Goal: Task Accomplishment & Management: Manage account settings

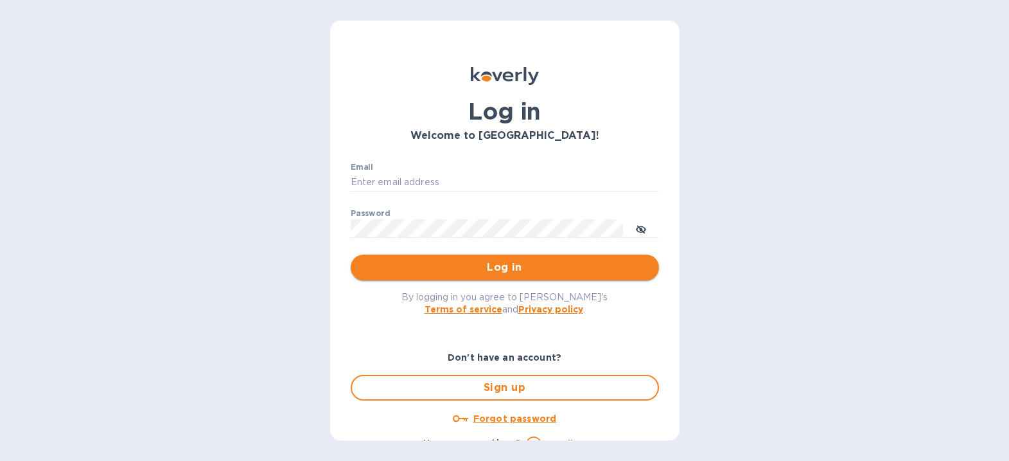
type input "[EMAIL_ADDRESS][DOMAIN_NAME]"
click at [435, 264] on span "Log in" at bounding box center [505, 266] width 288 height 15
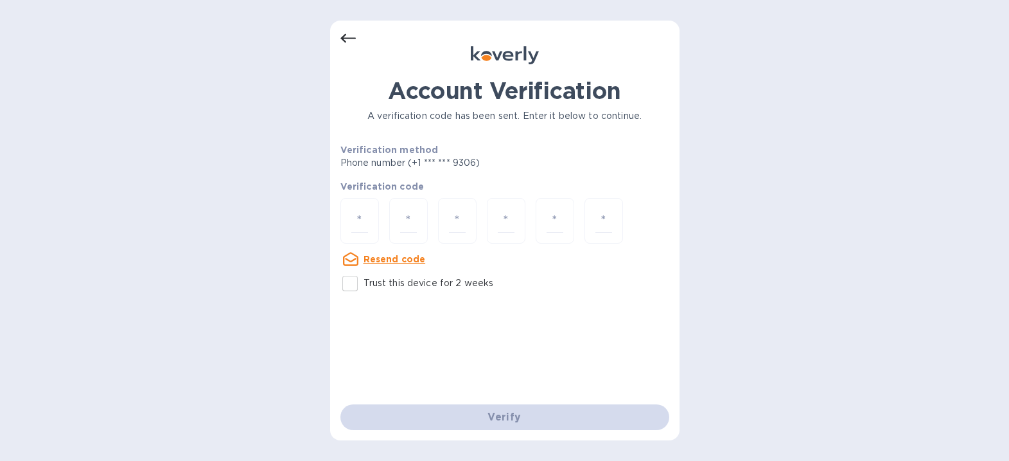
drag, startPoint x: 364, startPoint y: 223, endPoint x: 337, endPoint y: 222, distance: 26.4
click at [337, 222] on div "Account Verification A verification code has been sent. Enter it below to conti…" at bounding box center [504, 230] width 349 height 419
click at [357, 213] on input "number" at bounding box center [359, 221] width 17 height 24
type input "1"
type input "6"
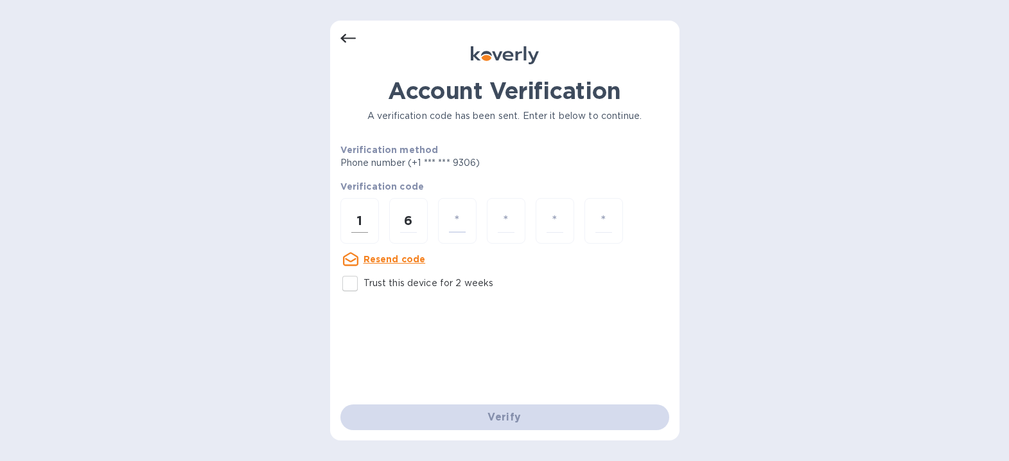
type input "5"
type input "6"
type input "9"
type input "0"
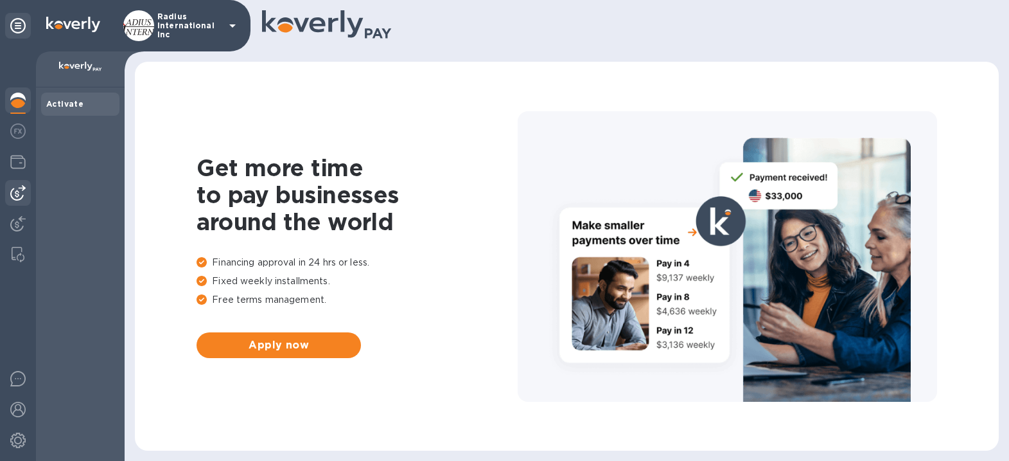
click at [16, 190] on img at bounding box center [17, 192] width 15 height 15
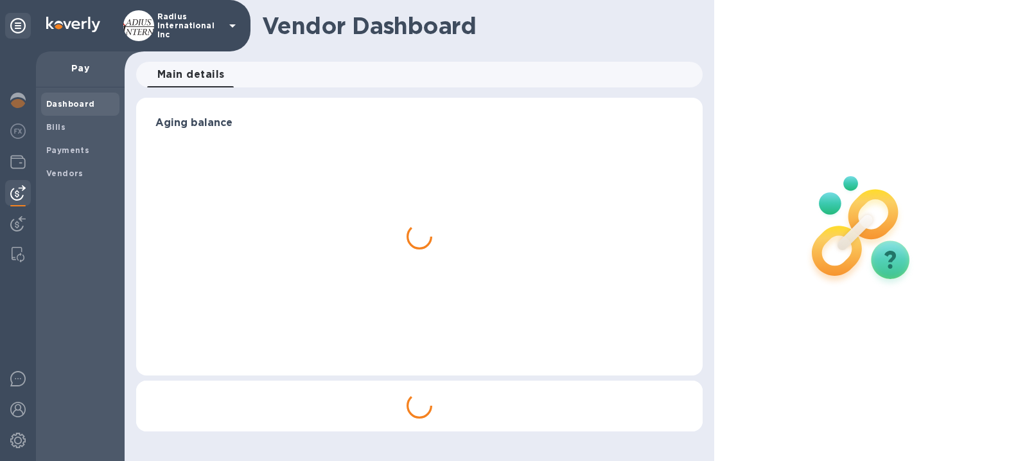
click at [97, 148] on span "Payments" at bounding box center [80, 150] width 68 height 13
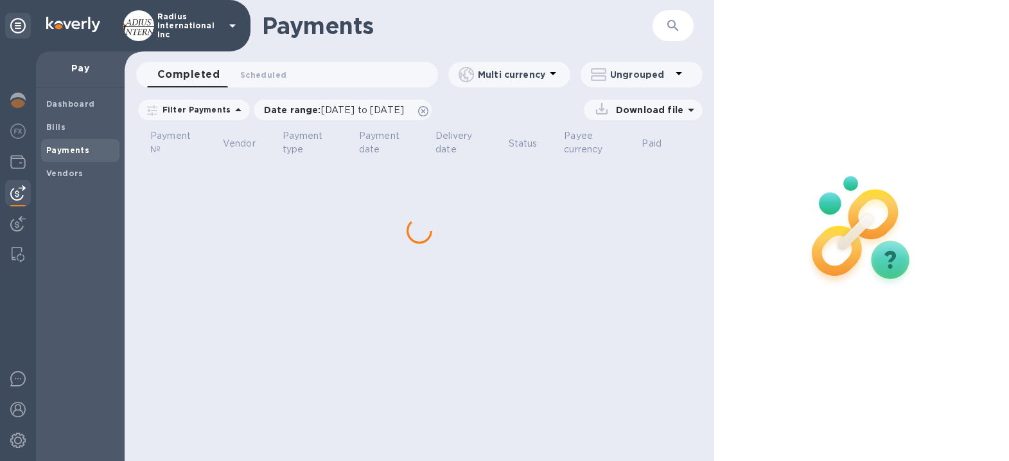
click at [70, 125] on span "Bills" at bounding box center [80, 127] width 68 height 13
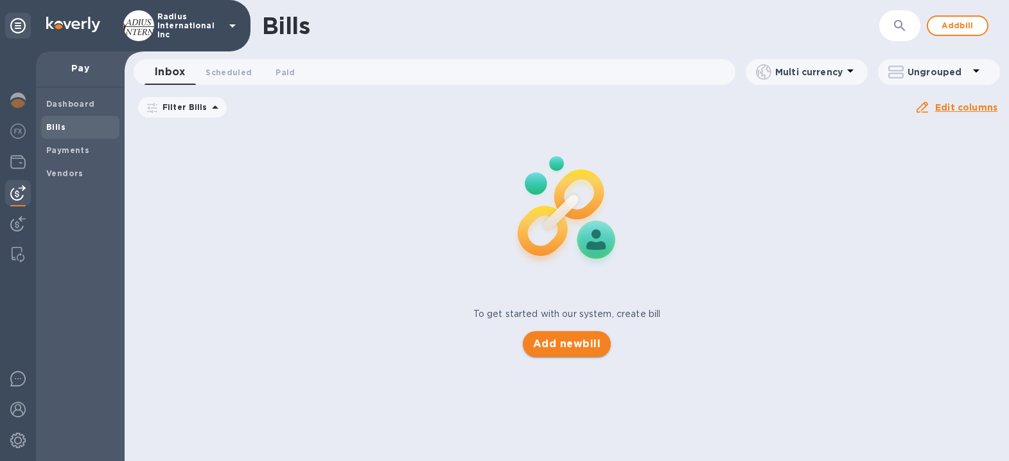
click at [540, 339] on span "Add new bill" at bounding box center [566, 343] width 67 height 15
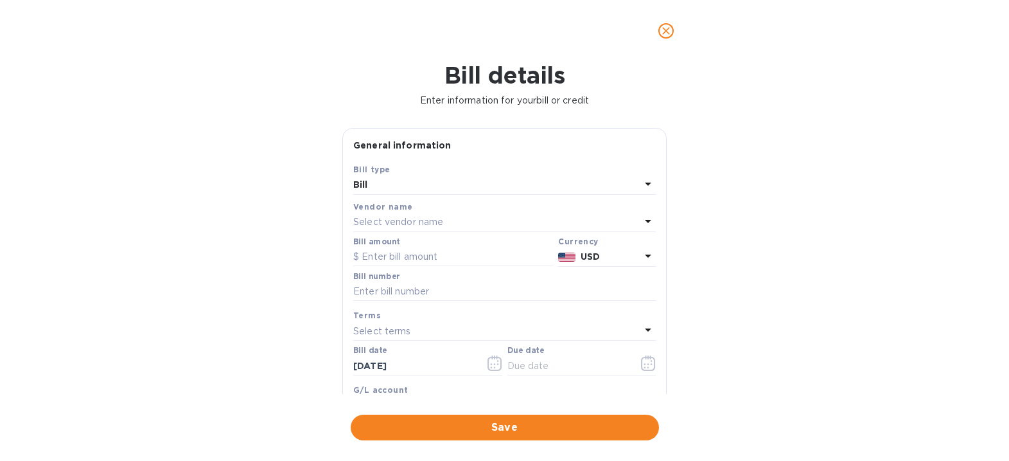
click at [452, 219] on div "Select vendor name" at bounding box center [496, 222] width 287 height 18
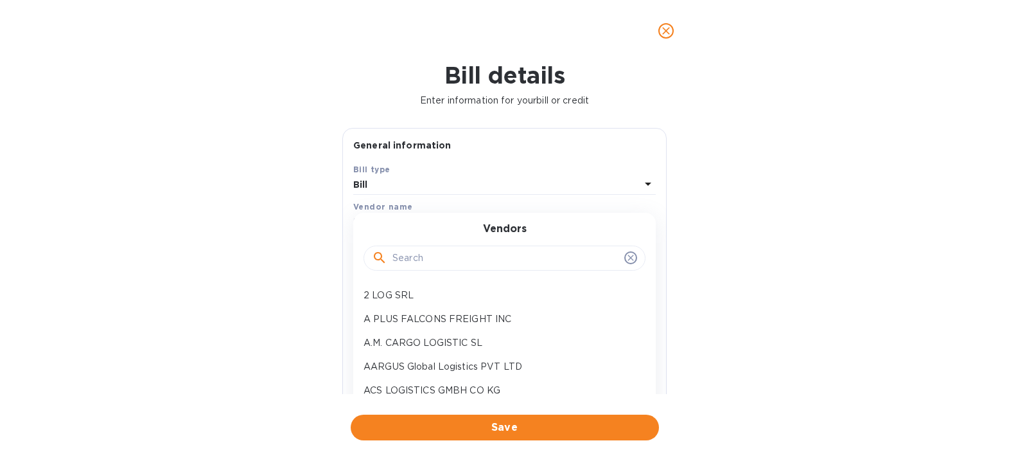
drag, startPoint x: 437, startPoint y: 254, endPoint x: 611, endPoint y: 227, distance: 176.8
click at [437, 254] on input "text" at bounding box center [505, 258] width 227 height 19
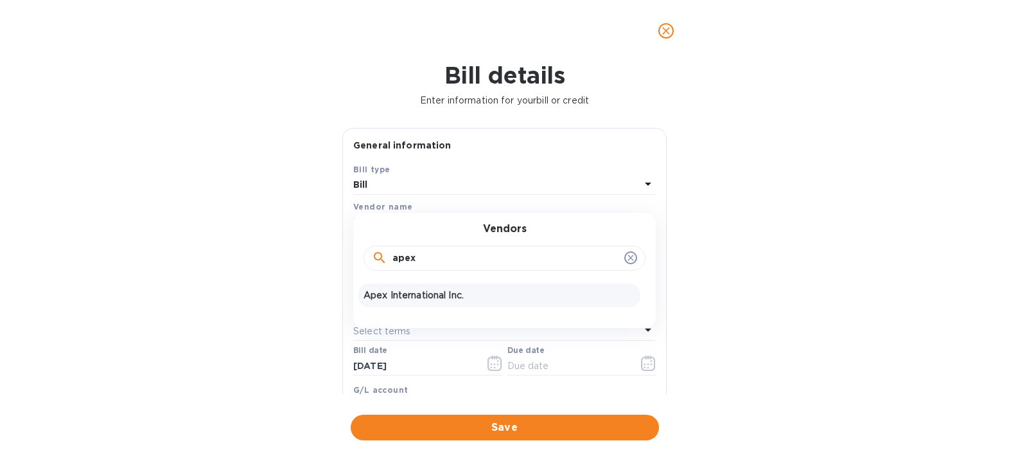
type input "apex"
click at [436, 295] on p "Apex International Inc." at bounding box center [500, 294] width 272 height 13
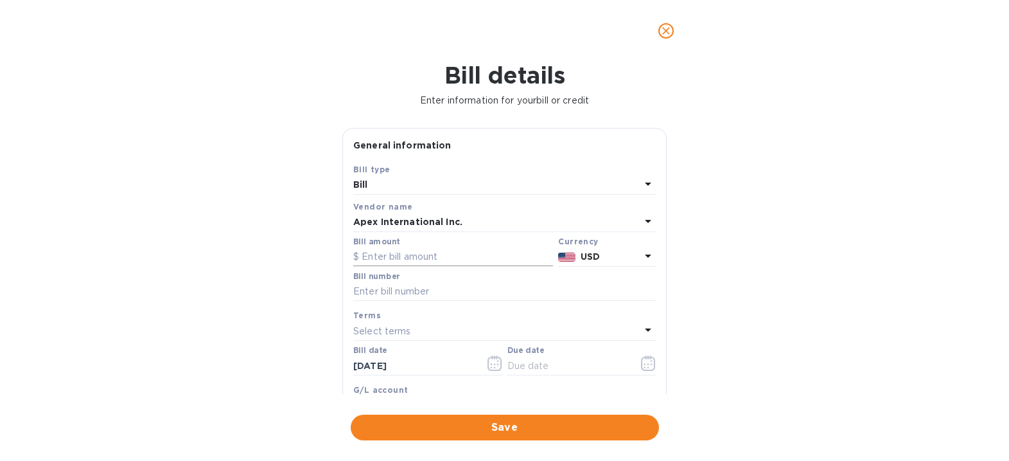
click at [396, 257] on input "text" at bounding box center [453, 256] width 200 height 19
click at [462, 258] on input "text" at bounding box center [453, 256] width 200 height 19
type input "1"
type input "1,360.90"
type input "S"
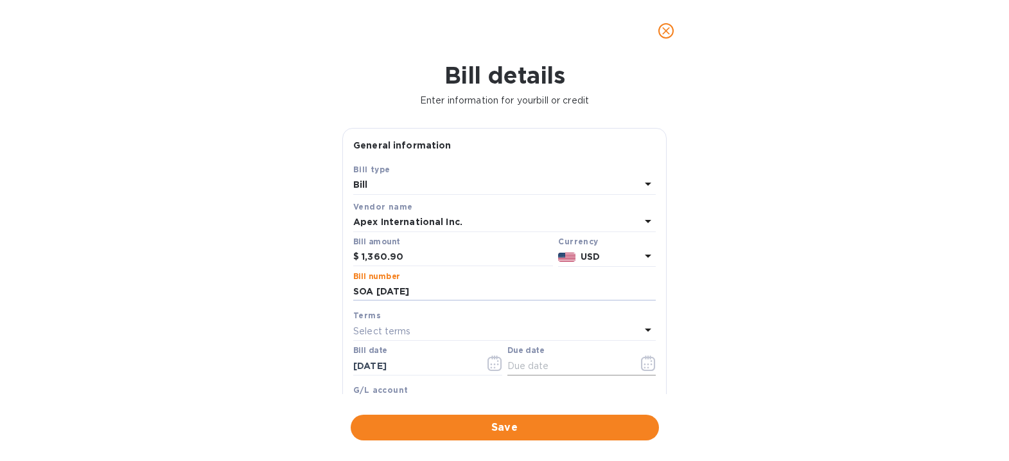
type input "SOA 9-25-25"
click at [541, 367] on input "text" at bounding box center [567, 365] width 121 height 19
click at [647, 367] on icon "button" at bounding box center [648, 367] width 2 height 2
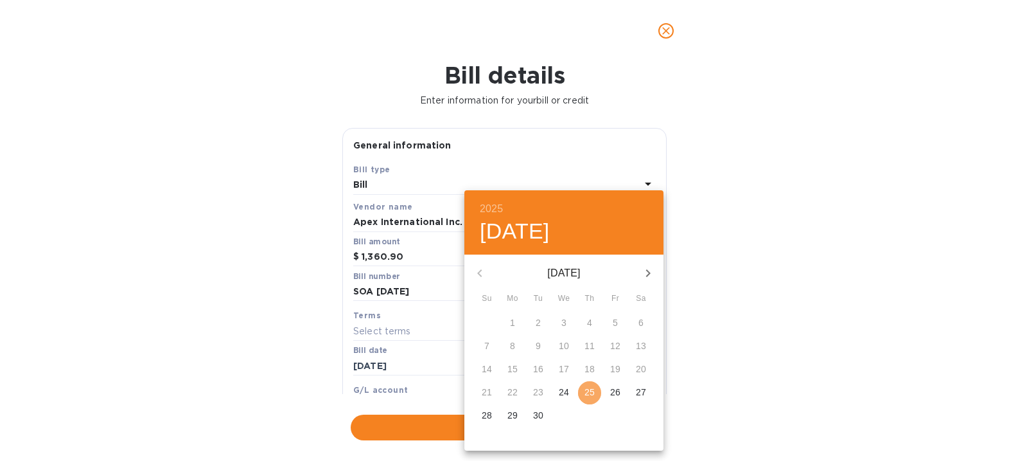
click at [594, 393] on p "25" at bounding box center [589, 391] width 10 height 13
type input "09/25/2025"
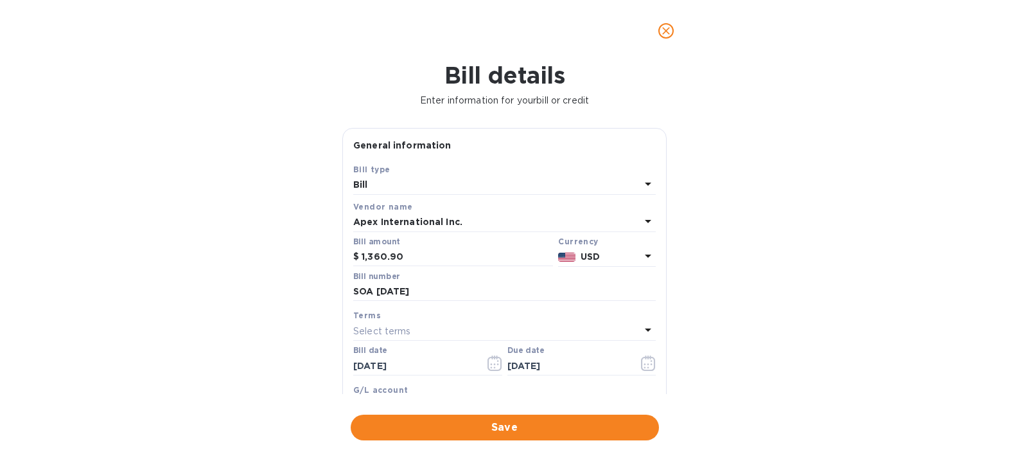
click at [808, 335] on div "Bill details Enter information for your bill or credit General information Save…" at bounding box center [504, 261] width 1009 height 399
click at [605, 432] on span "Save" at bounding box center [505, 426] width 288 height 15
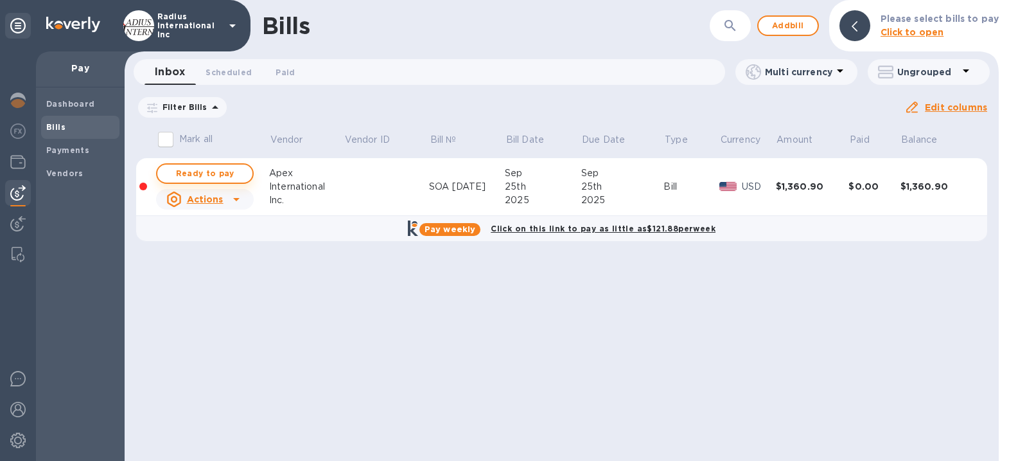
click at [193, 166] on span "Ready to pay" at bounding box center [205, 173] width 75 height 15
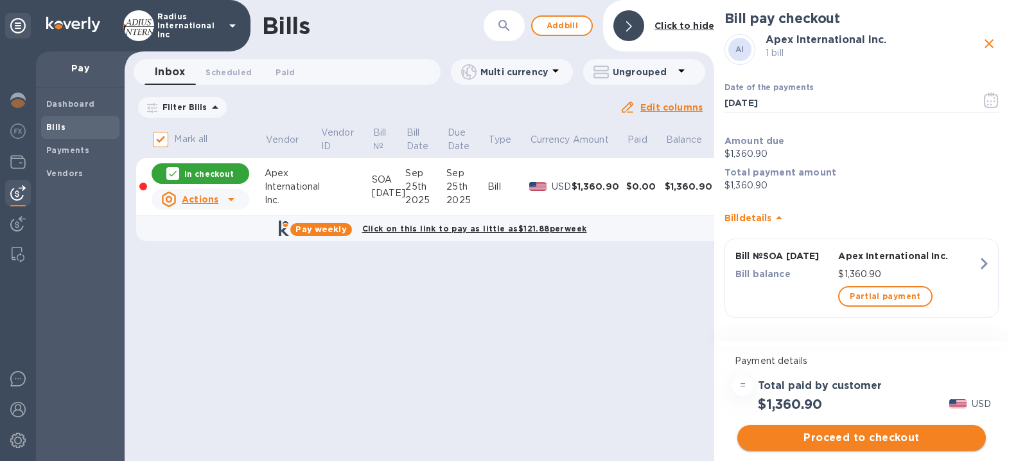
click at [896, 443] on span "Proceed to checkout" at bounding box center [862, 437] width 228 height 15
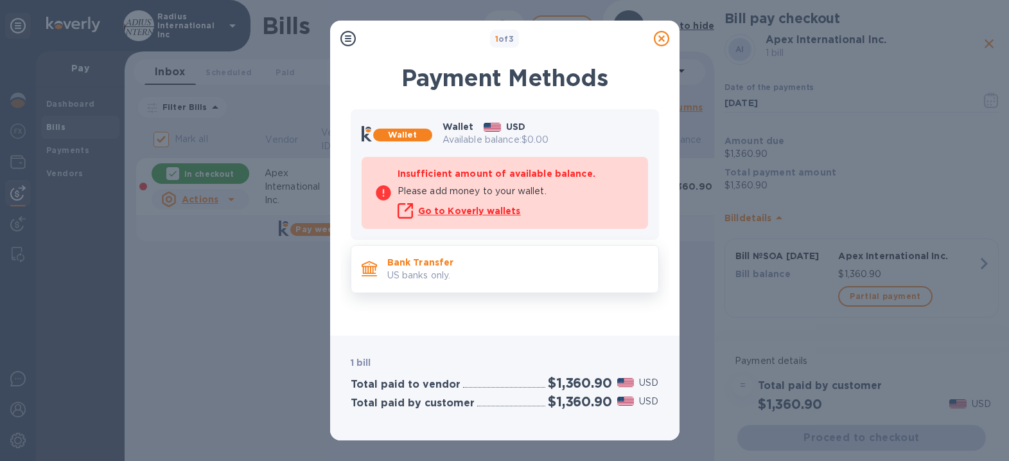
click at [469, 268] on p "US banks only." at bounding box center [517, 274] width 261 height 13
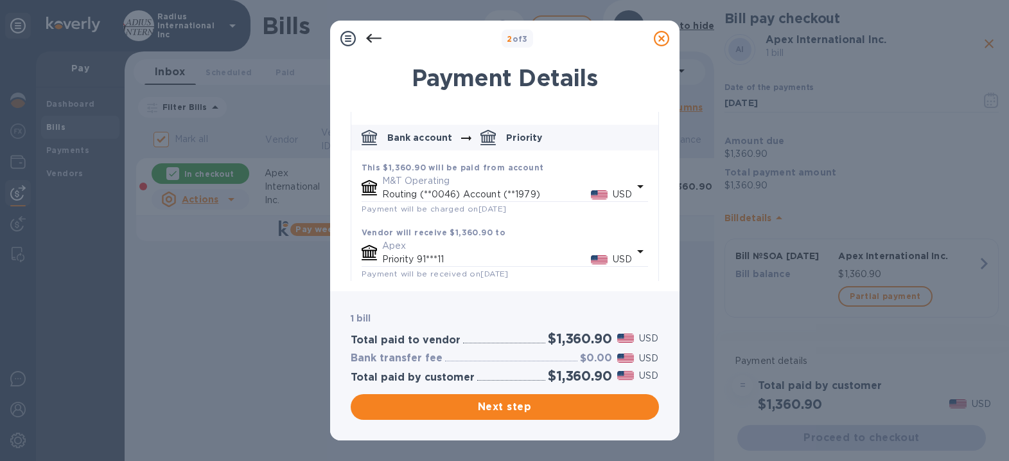
scroll to position [116, 0]
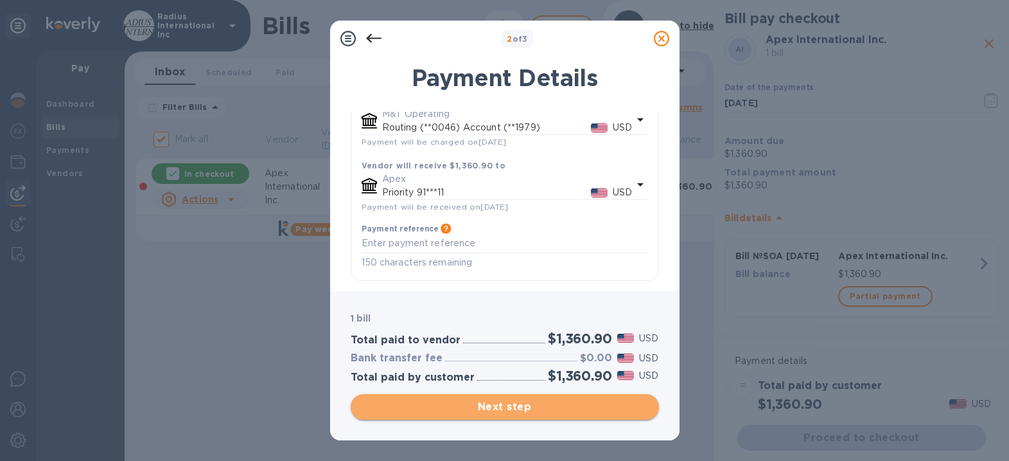
click at [579, 403] on span "Next step" at bounding box center [505, 406] width 288 height 15
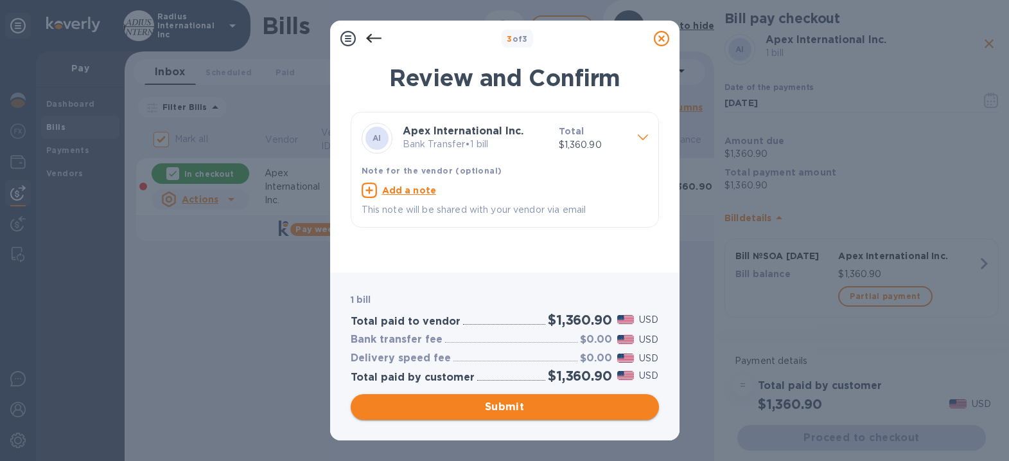
click at [578, 405] on span "Submit" at bounding box center [505, 406] width 288 height 15
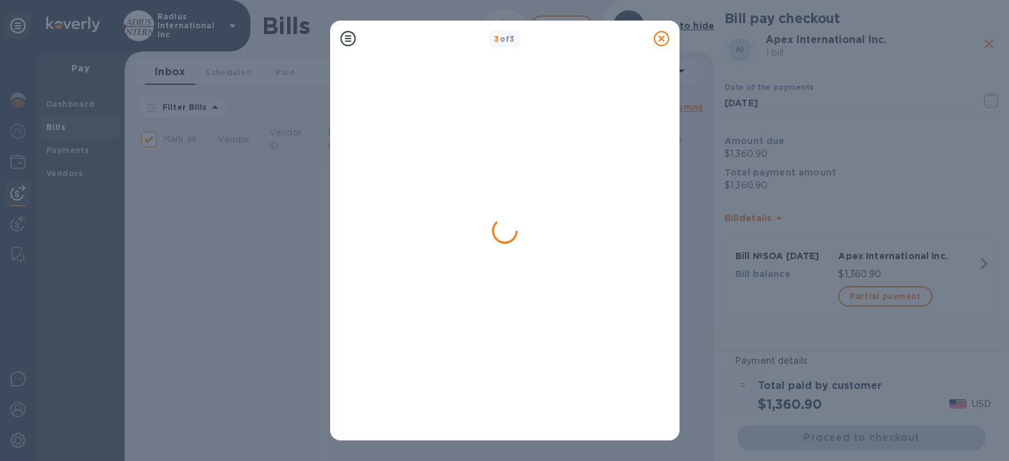
checkbox input "false"
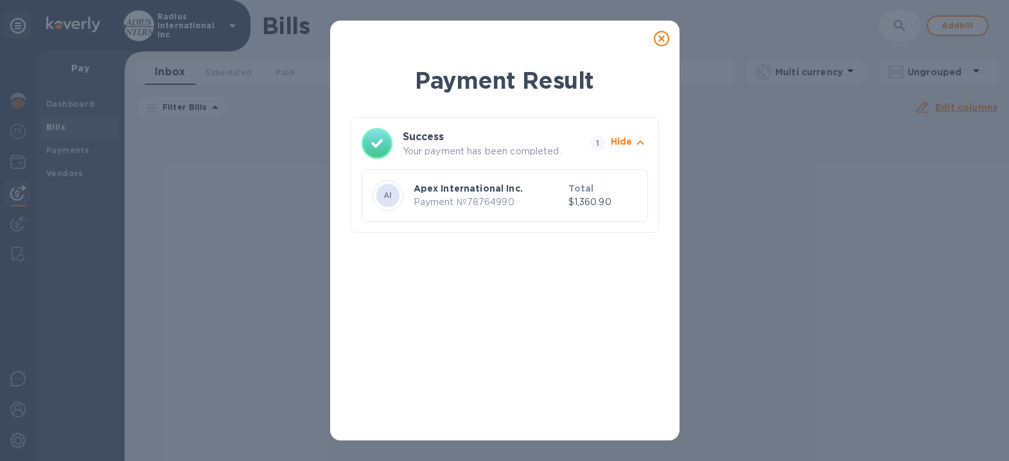
click at [659, 37] on icon at bounding box center [661, 38] width 15 height 15
